Goal: Connect with others: Connect with others

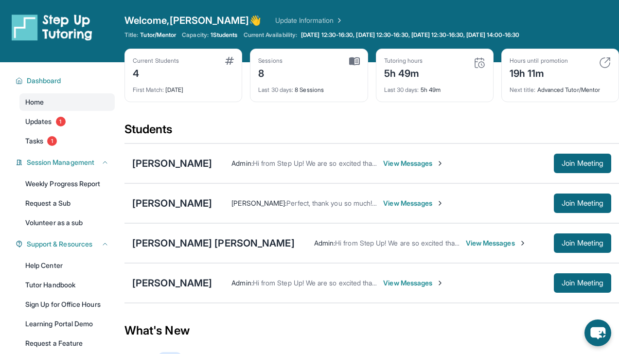
scroll to position [9, 0]
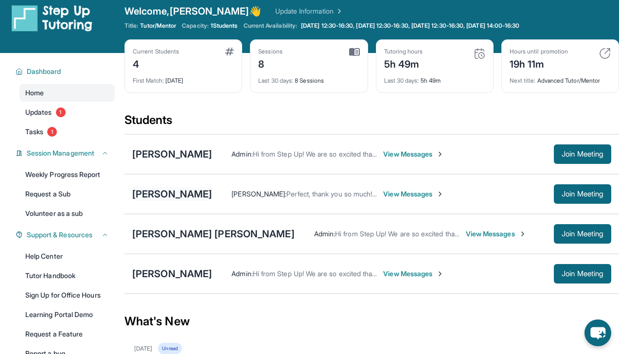
click at [189, 193] on div "[PERSON_NAME]" at bounding box center [172, 194] width 80 height 14
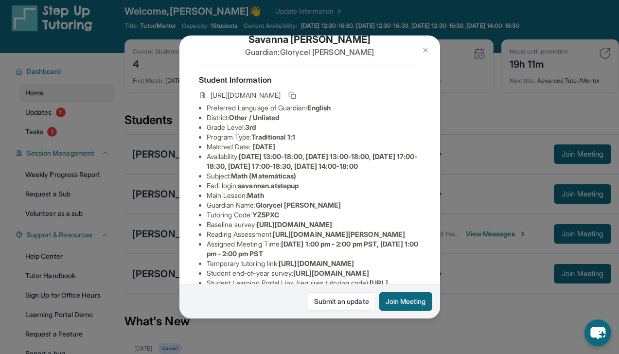
scroll to position [15, 0]
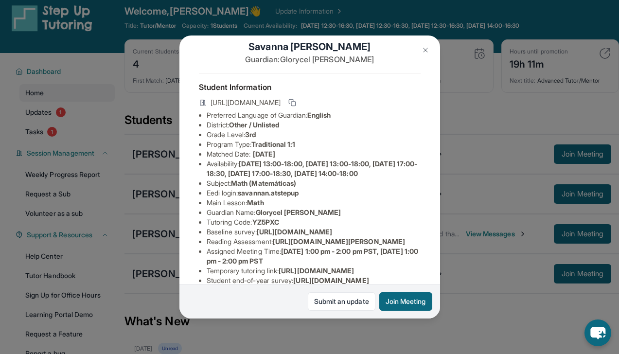
click at [431, 50] on button at bounding box center [425, 49] width 19 height 19
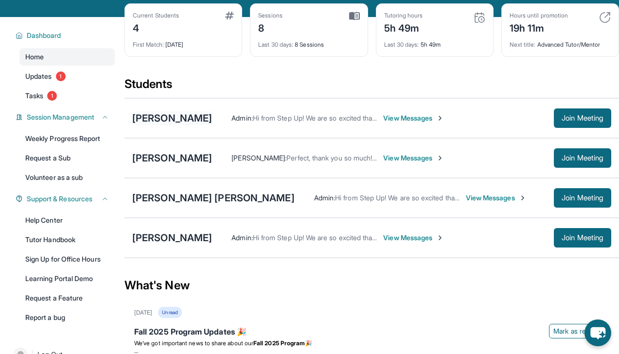
scroll to position [45, 0]
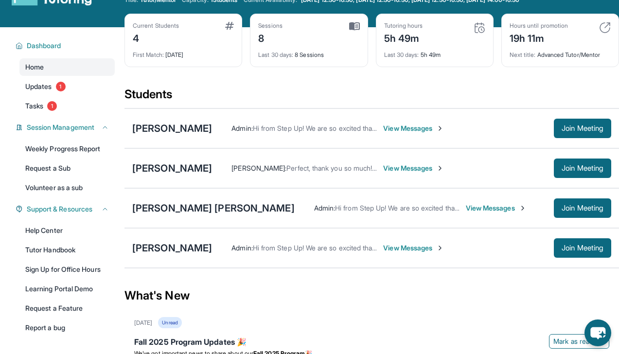
scroll to position [44, 0]
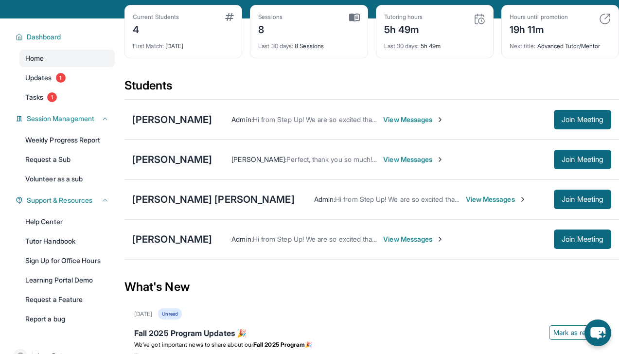
click at [184, 160] on div "[PERSON_NAME]" at bounding box center [172, 160] width 80 height 14
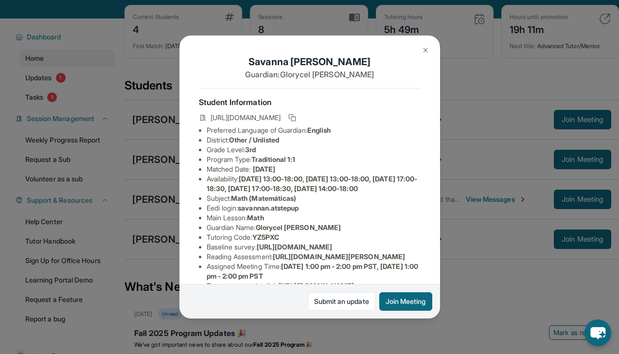
click at [423, 48] on img at bounding box center [425, 50] width 8 height 8
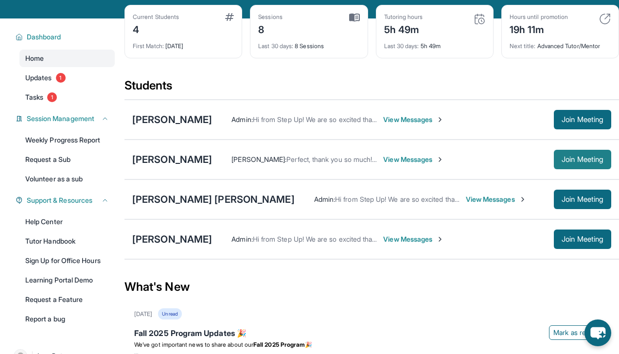
click at [561, 160] on span "Join Meeting" at bounding box center [582, 160] width 42 height 6
